Goal: Understand process/instructions

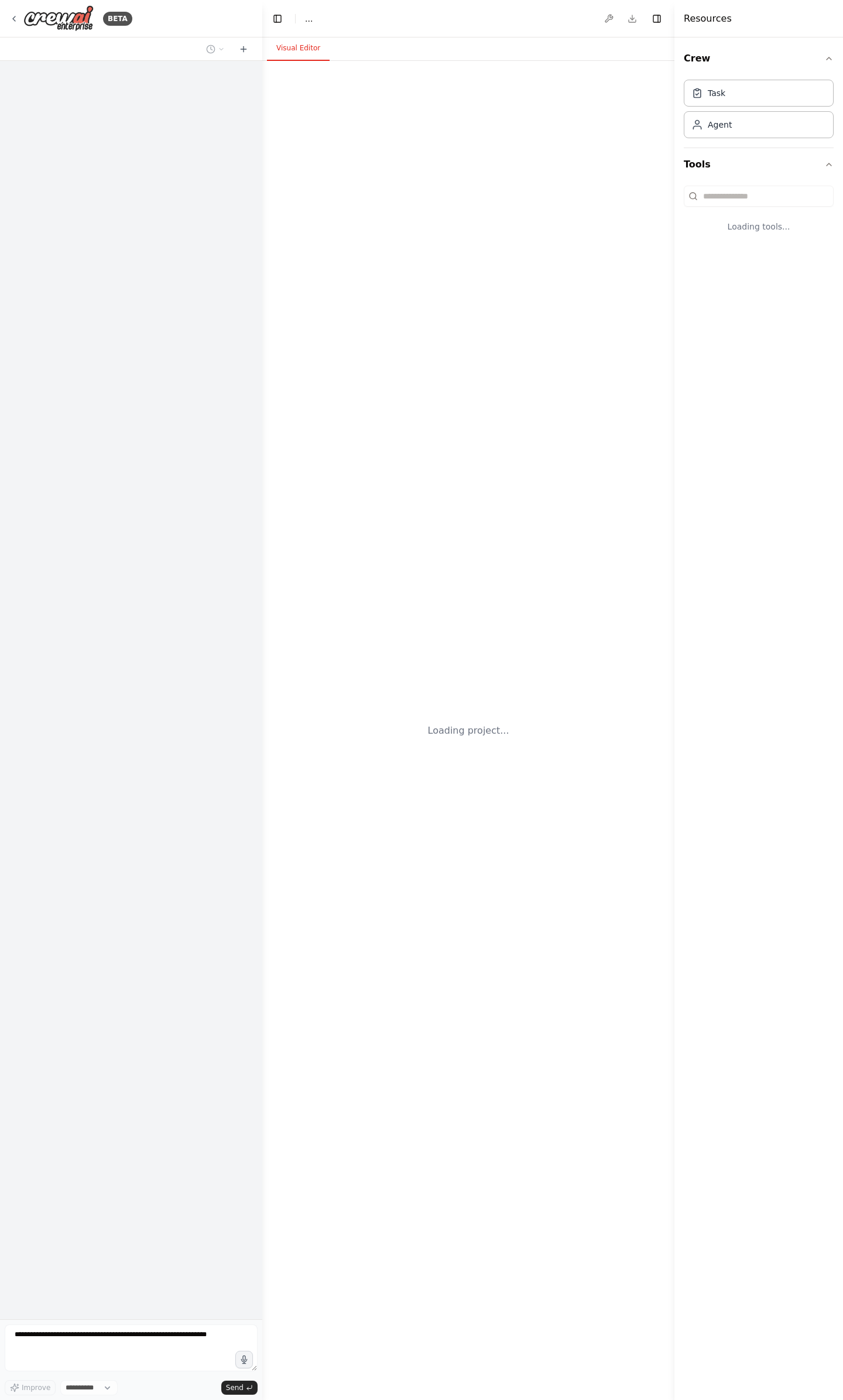
select select "****"
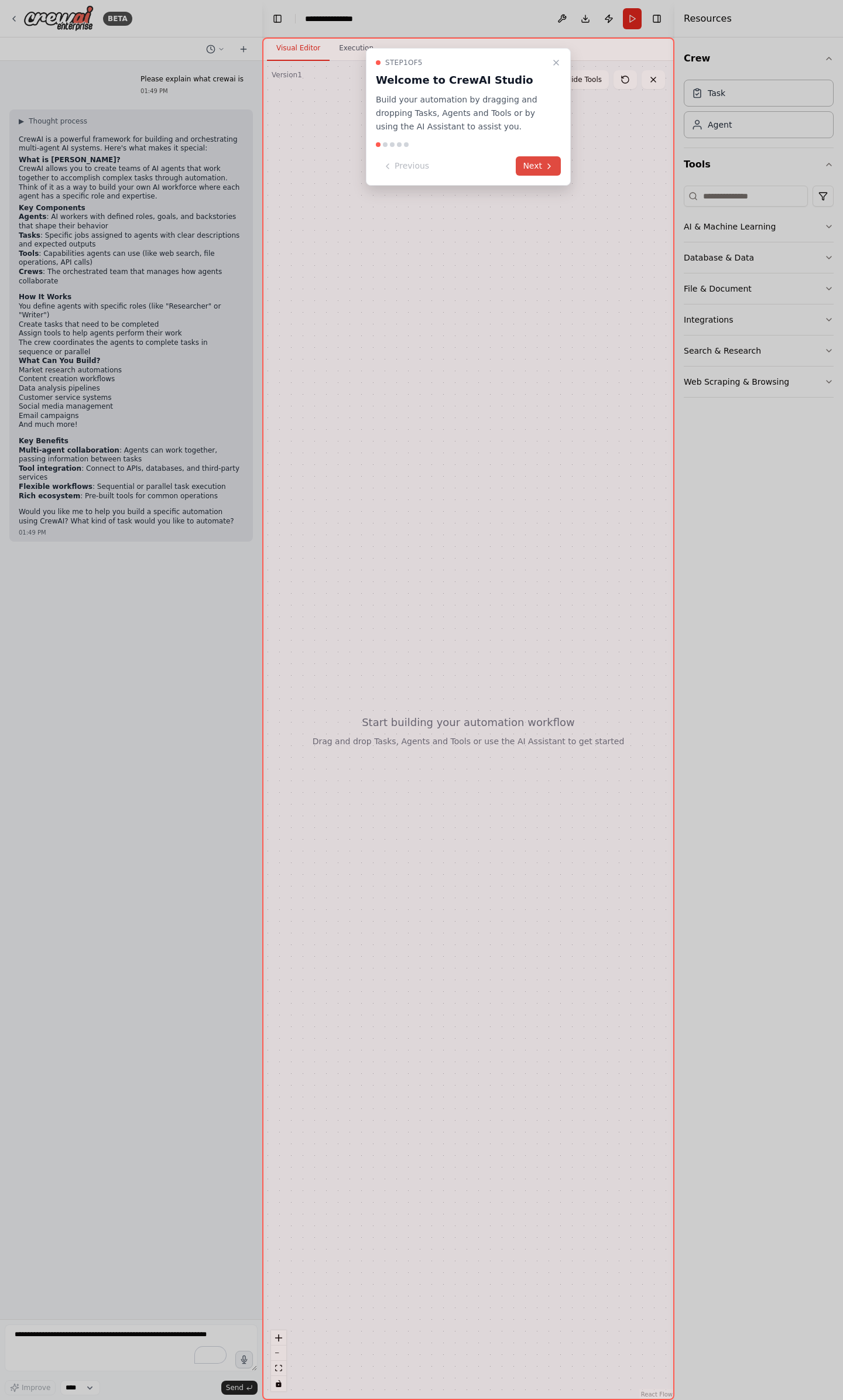
click at [540, 167] on button "Next" at bounding box center [538, 166] width 45 height 20
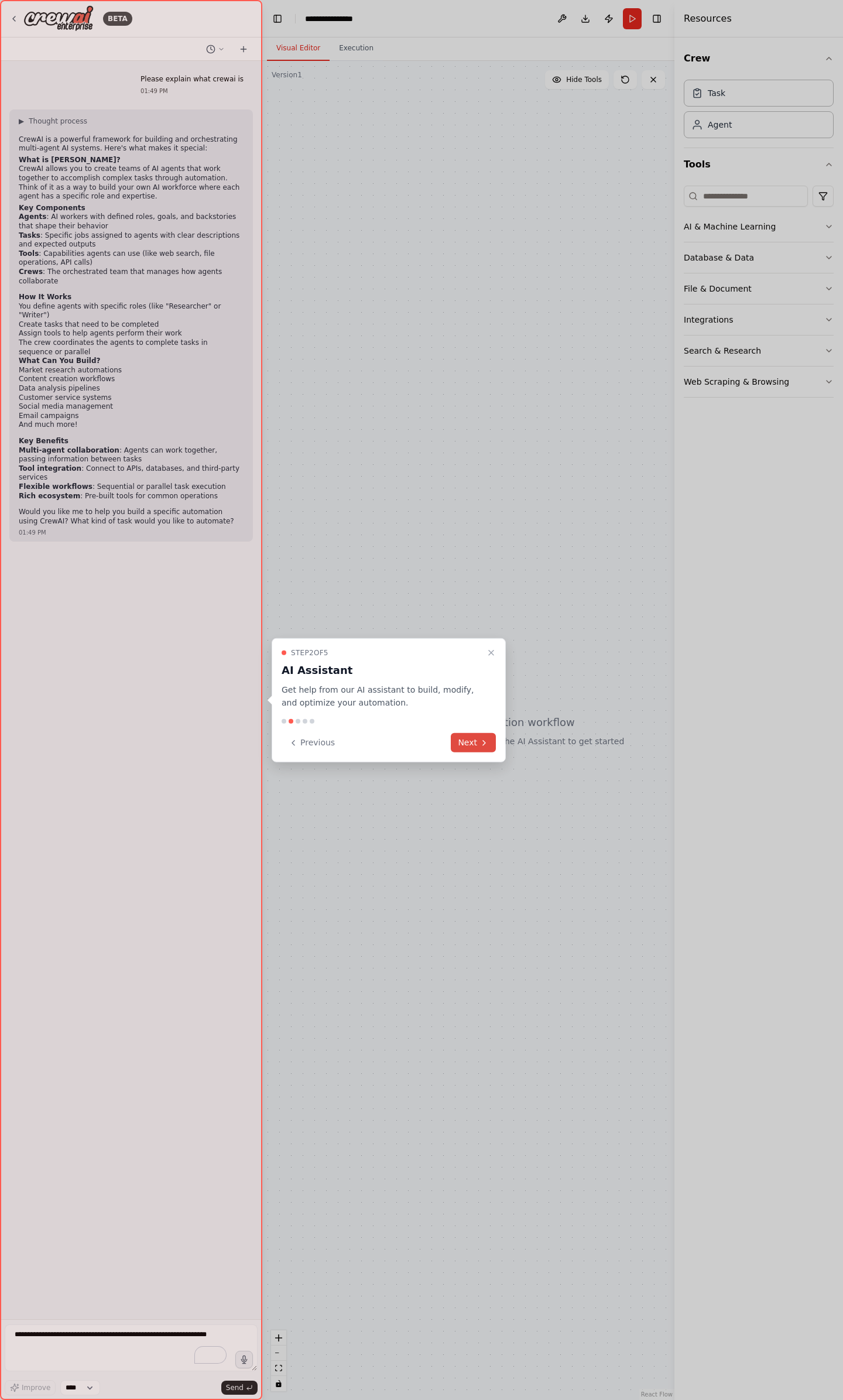
click at [467, 751] on button "Next" at bounding box center [473, 743] width 45 height 20
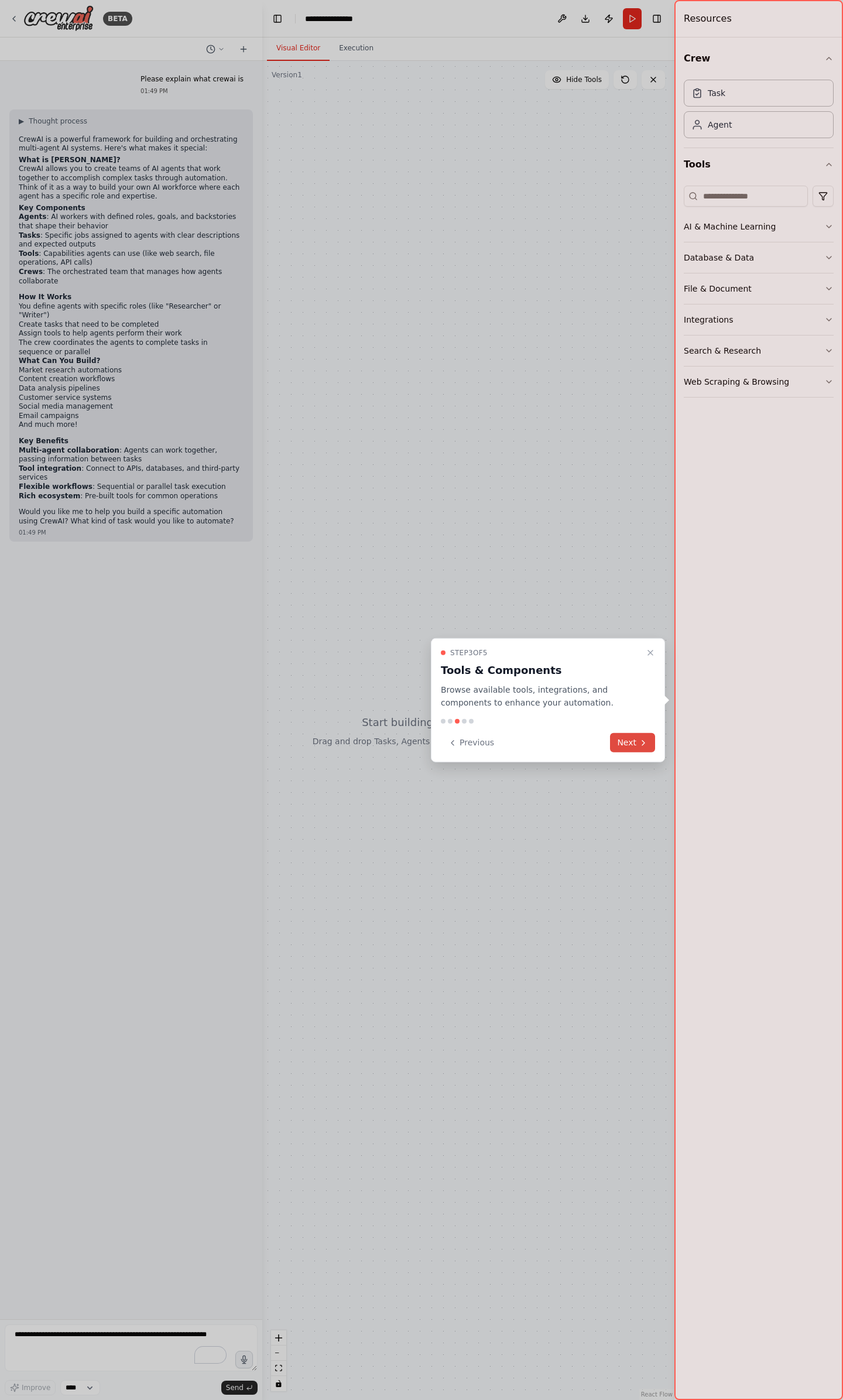
click at [635, 748] on button "Next" at bounding box center [632, 743] width 45 height 20
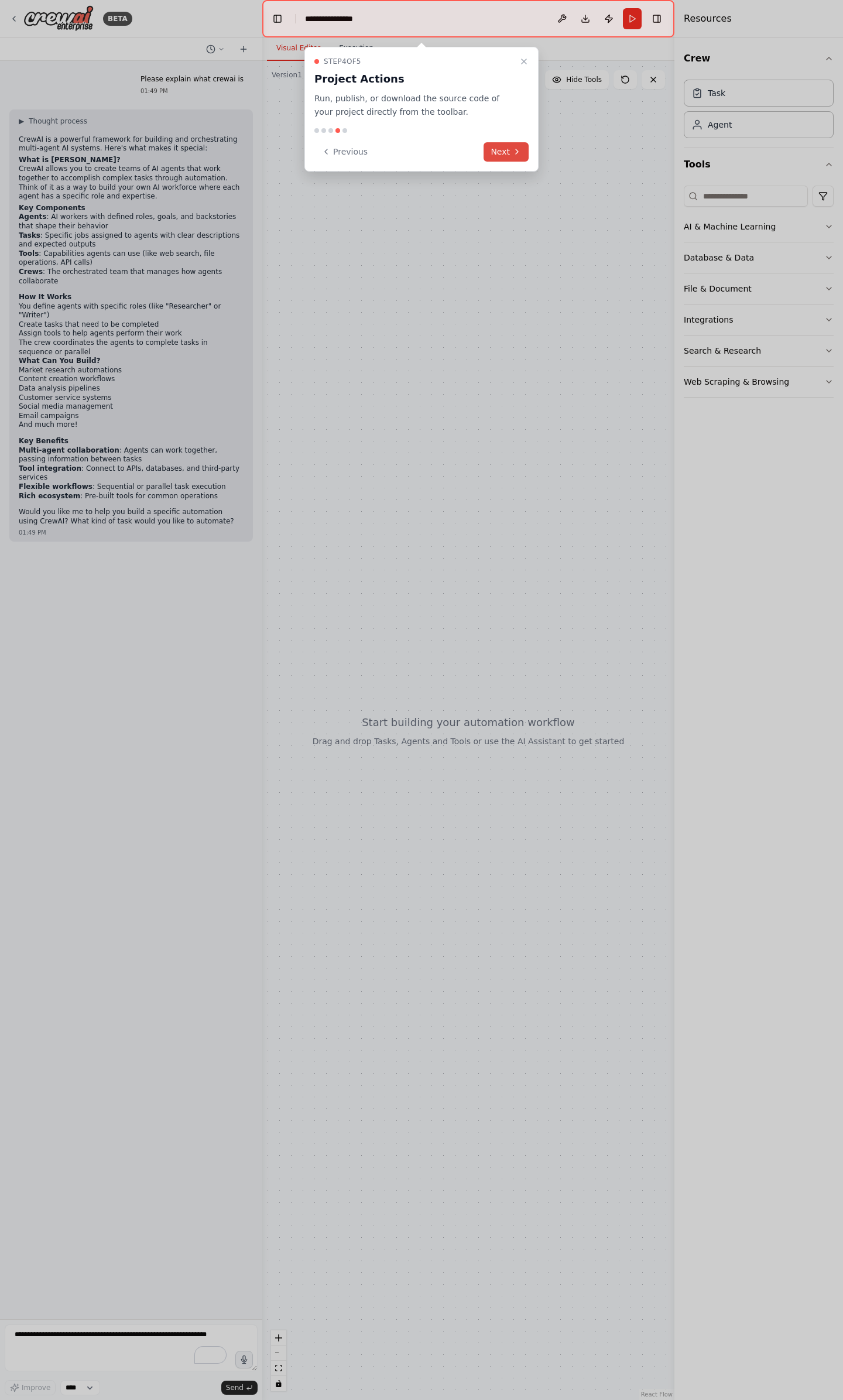
click at [499, 149] on button "Next" at bounding box center [506, 152] width 45 height 20
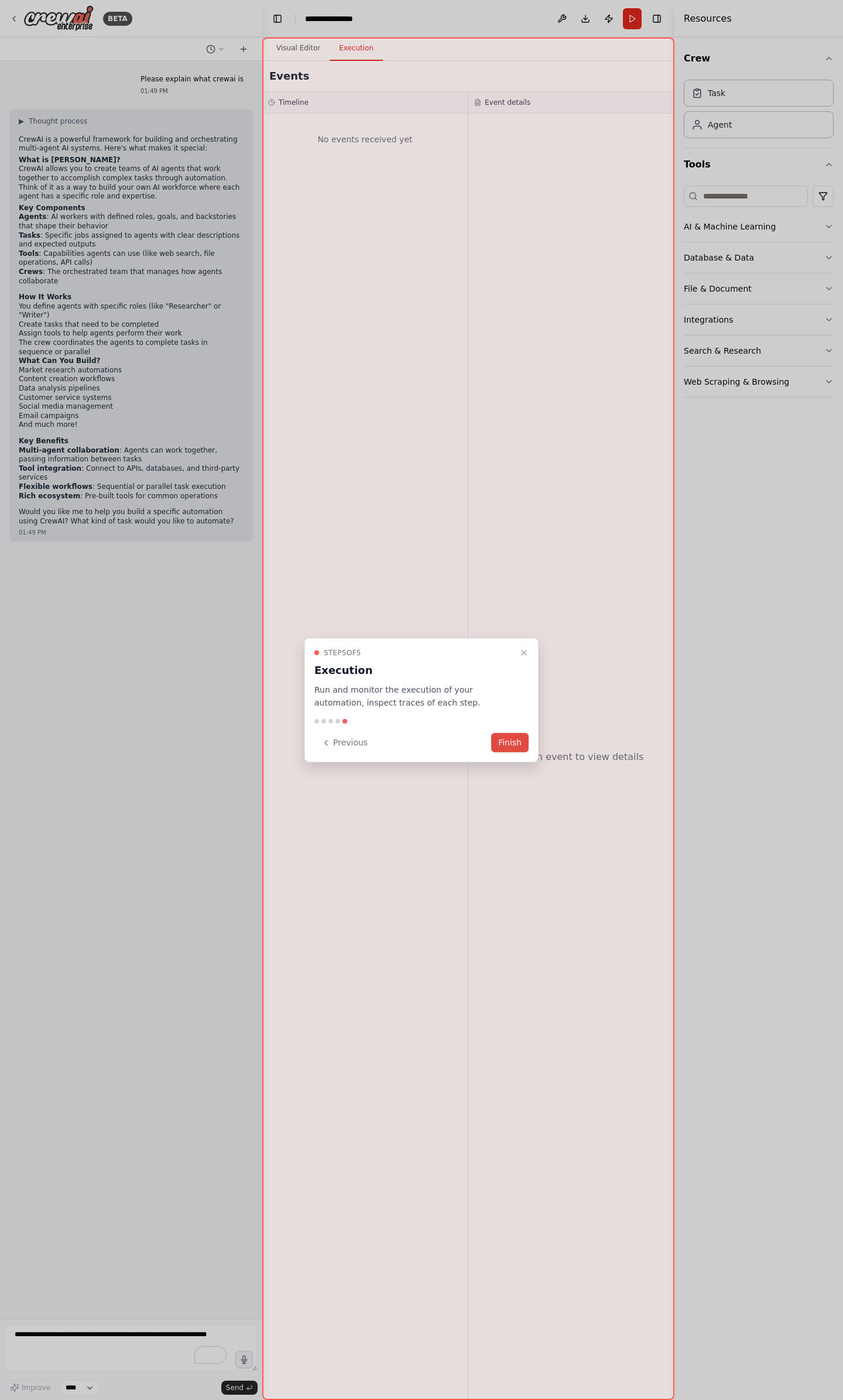
click at [507, 742] on button "Finish" at bounding box center [510, 743] width 37 height 20
